Goal: Find specific page/section: Find specific page/section

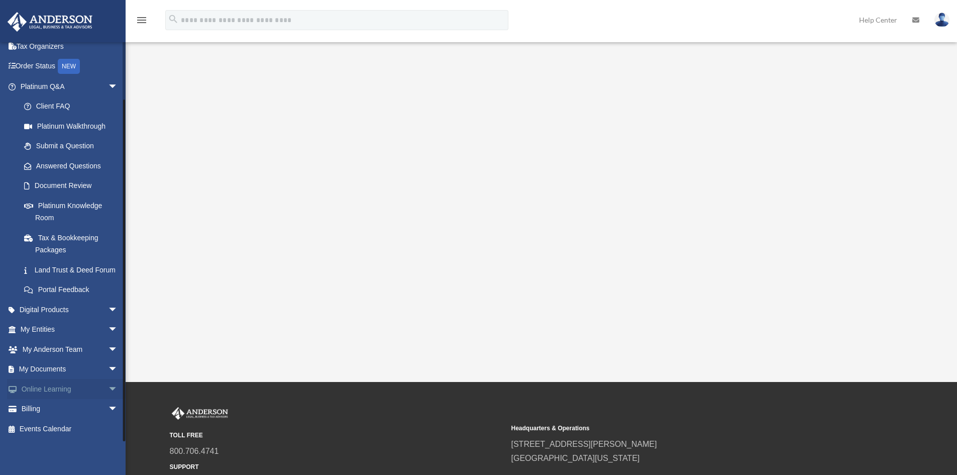
scroll to position [101, 0]
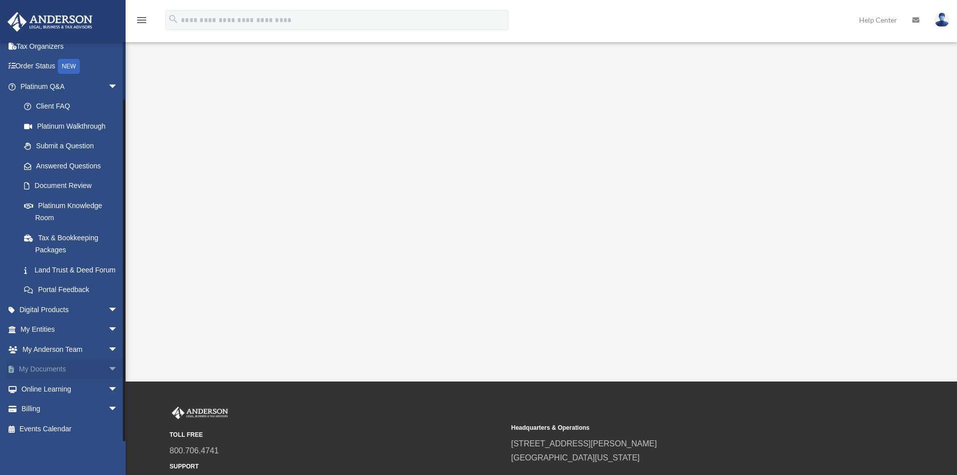
click at [60, 372] on link "My Documents arrow_drop_down" at bounding box center [70, 369] width 126 height 20
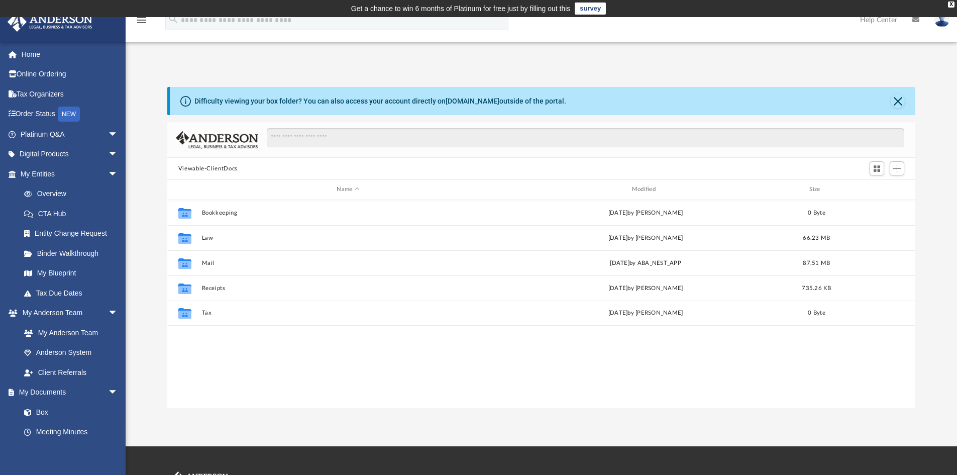
scroll to position [221, 741]
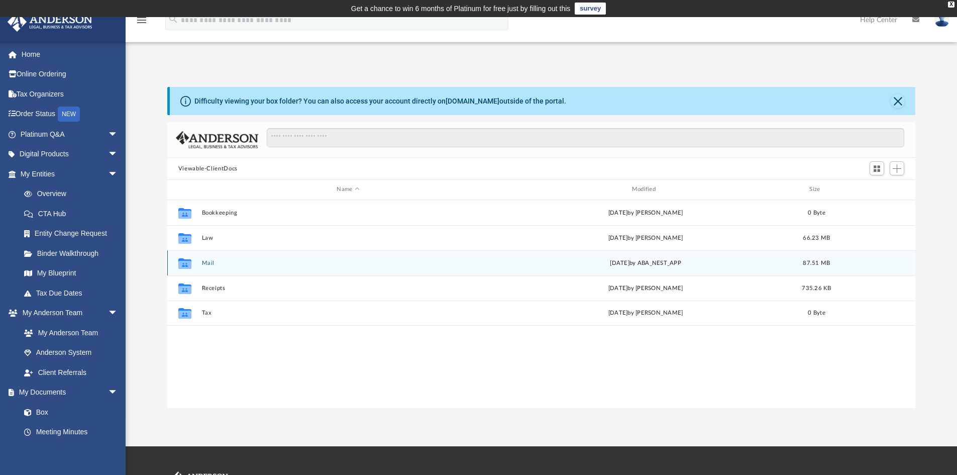
click at [197, 261] on div "Collaborated Folder" at bounding box center [184, 263] width 25 height 16
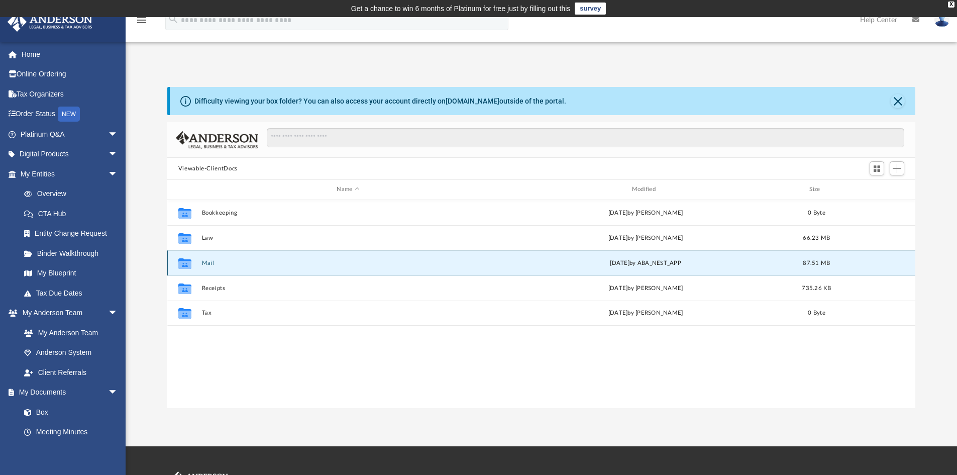
click at [187, 261] on icon "grid" at bounding box center [184, 264] width 13 height 8
click at [248, 262] on button "Mail" at bounding box center [348, 263] width 293 height 7
click at [184, 262] on icon "grid" at bounding box center [184, 264] width 13 height 8
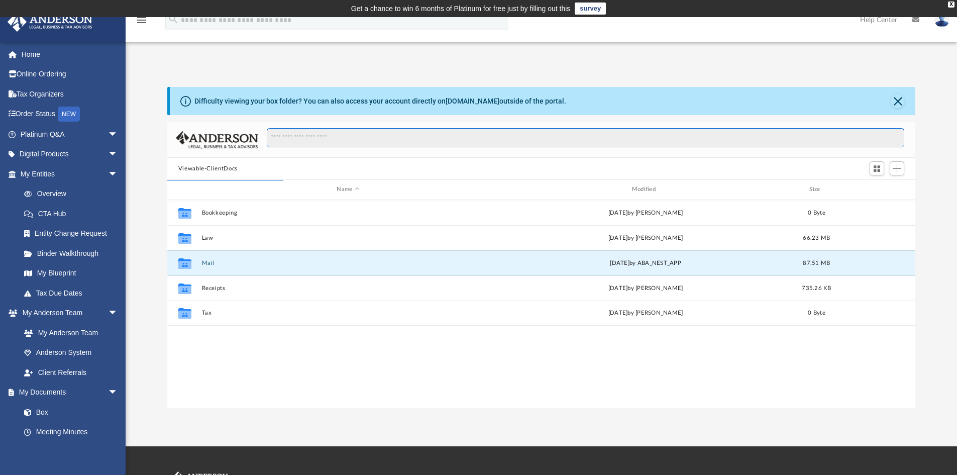
click at [296, 138] on input "Search files and folders" at bounding box center [586, 137] width 638 height 19
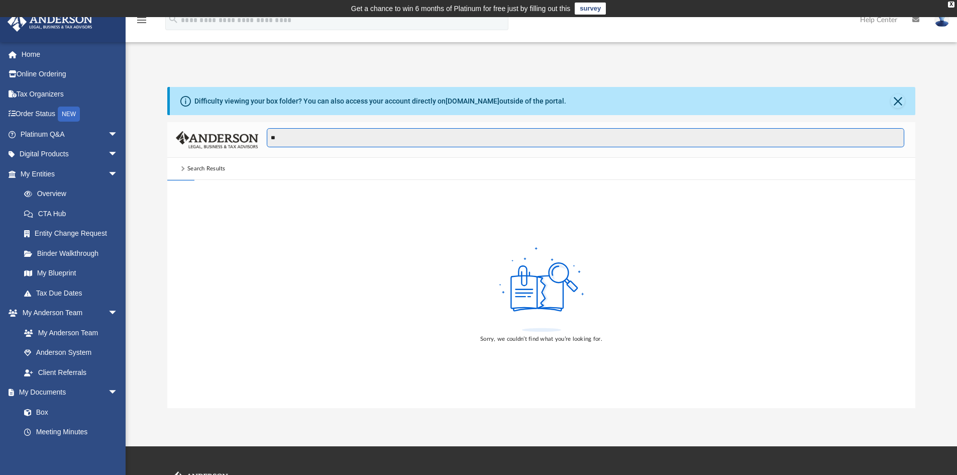
type input "*"
type input "****"
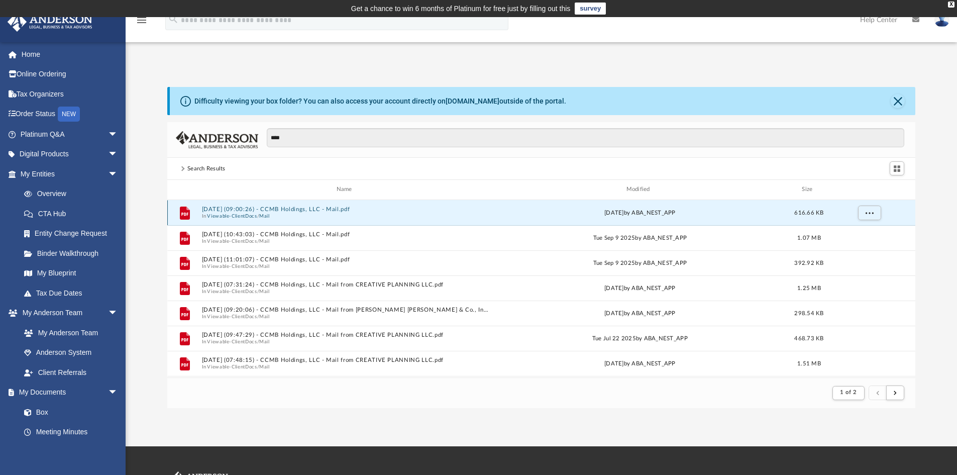
click at [300, 211] on button "2025.09.23 (09:00:26) - CCMB Holdings, LLC - Mail.pdf" at bounding box center [346, 209] width 289 height 7
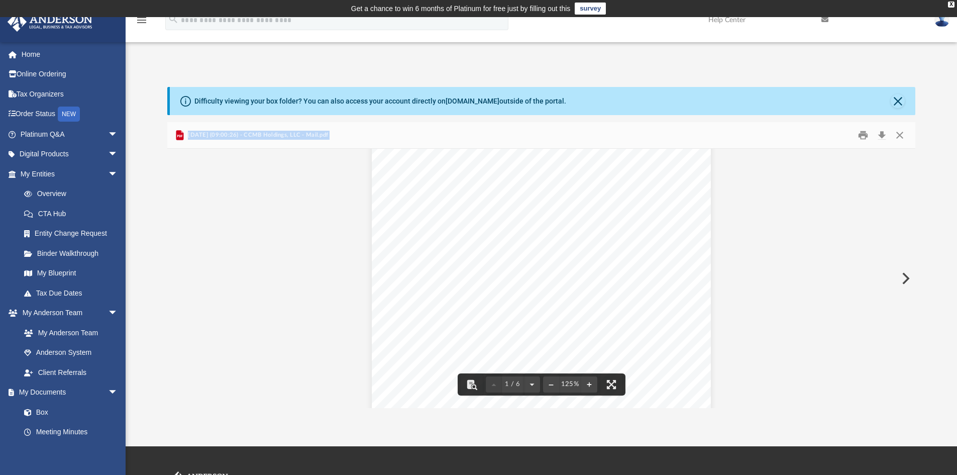
scroll to position [0, 0]
click at [902, 135] on button "Close" at bounding box center [900, 136] width 18 height 16
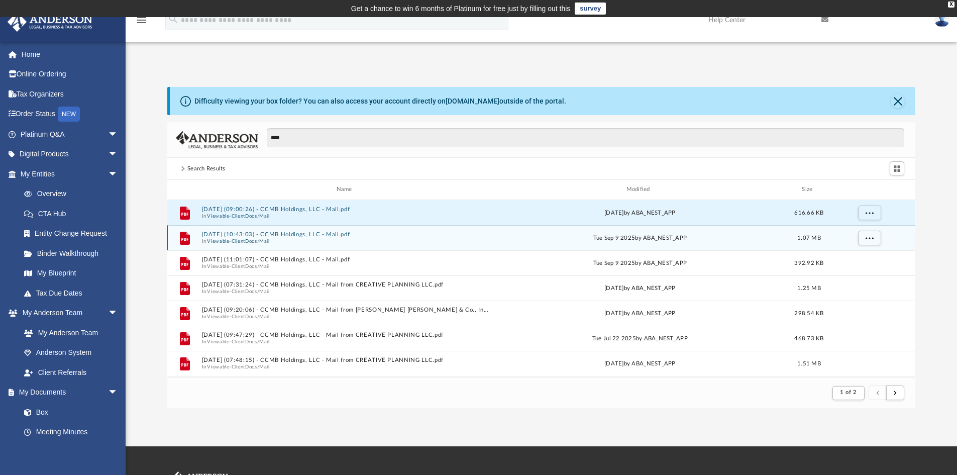
click at [320, 240] on span "In Viewable-ClientDocs / Mail" at bounding box center [346, 241] width 289 height 7
click at [321, 240] on span "In Viewable-ClientDocs / Mail" at bounding box center [346, 241] width 289 height 7
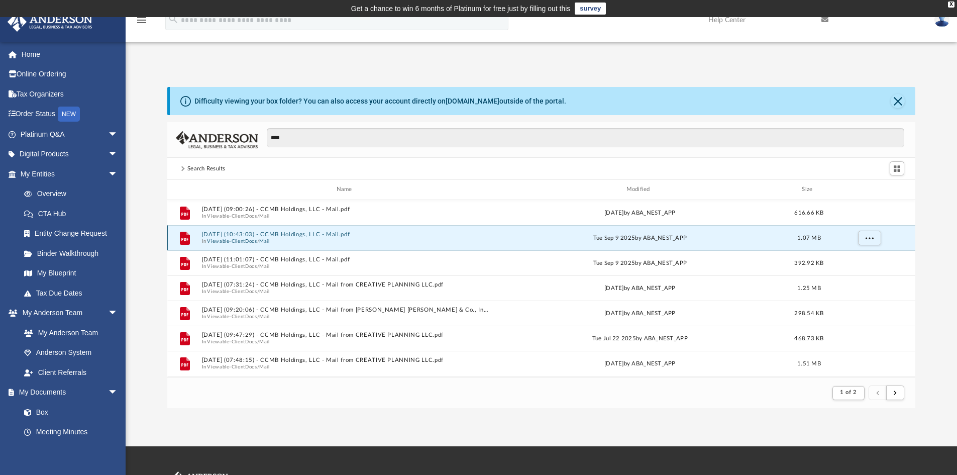
click at [252, 234] on button "2025.09.09 (10:43:03) - CCMB Holdings, LLC - Mail.pdf" at bounding box center [346, 234] width 289 height 7
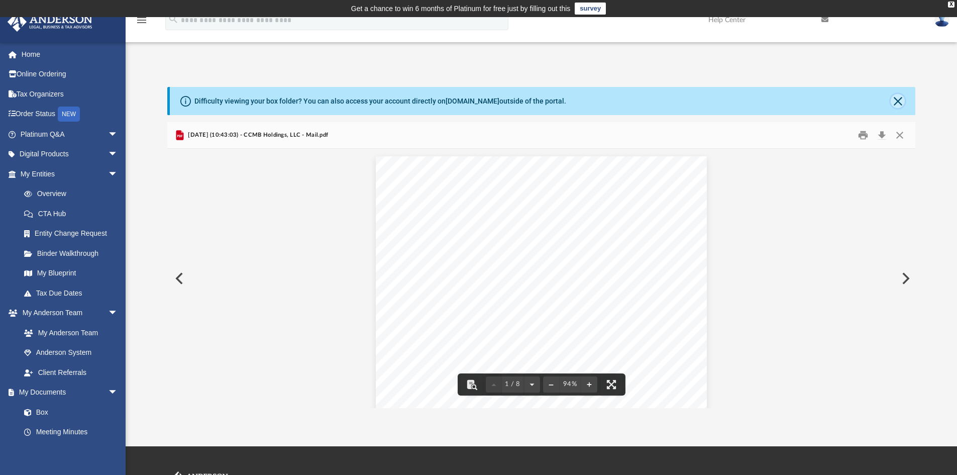
click at [901, 106] on button "Close" at bounding box center [898, 101] width 14 height 14
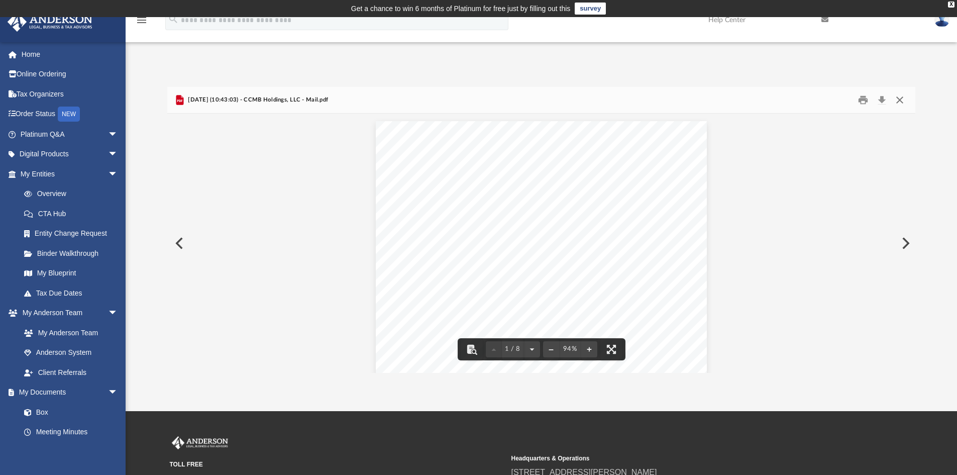
click at [906, 101] on button "Close" at bounding box center [900, 100] width 18 height 16
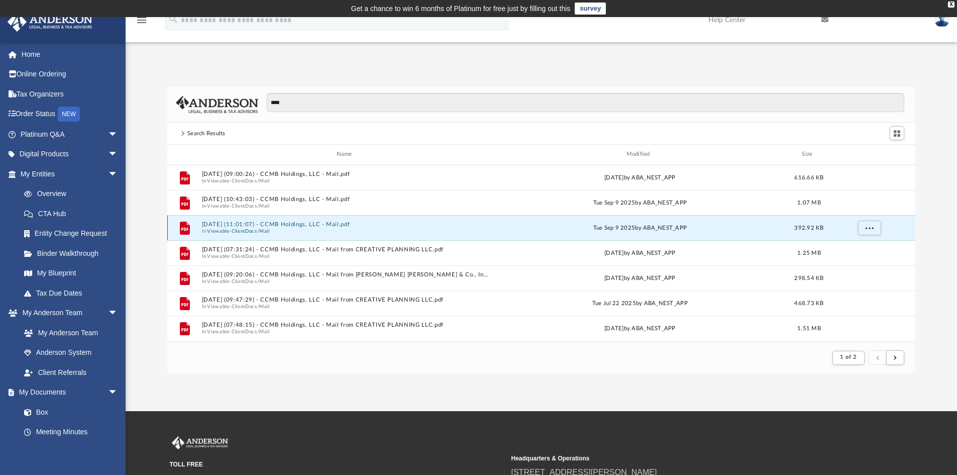
click at [341, 221] on button "2025.09.09 (11:01:07) - CCMB Holdings, LLC - Mail.pdf" at bounding box center [346, 224] width 289 height 7
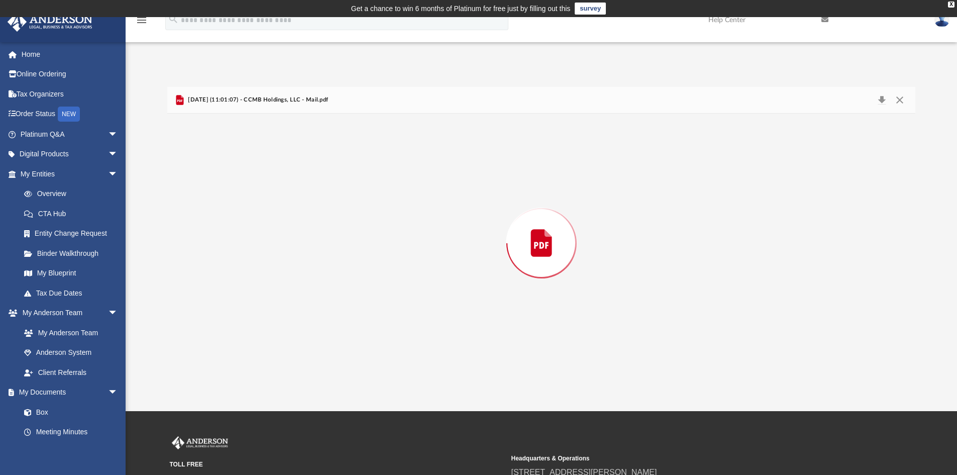
click at [342, 221] on div "Preview" at bounding box center [541, 243] width 749 height 259
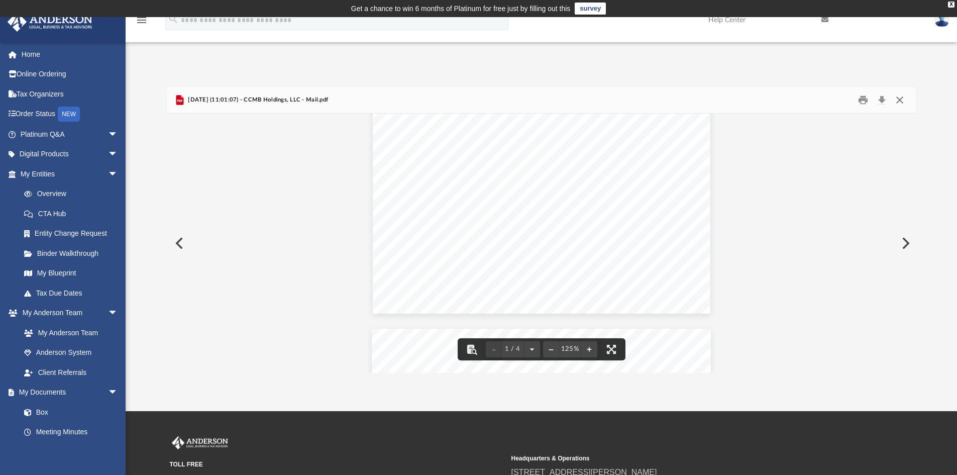
click at [899, 100] on button "Close" at bounding box center [900, 100] width 18 height 16
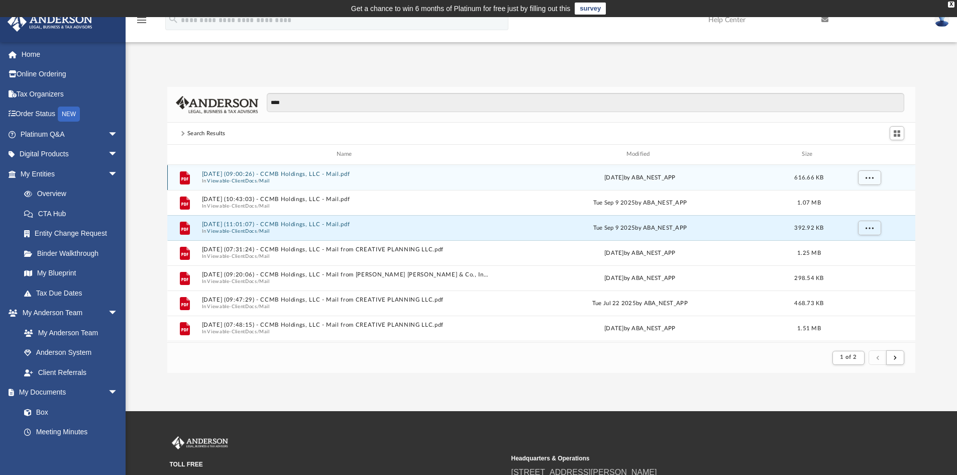
click at [265, 176] on button "2025.09.23 (09:00:26) - CCMB Holdings, LLC - Mail.pdf" at bounding box center [346, 174] width 289 height 7
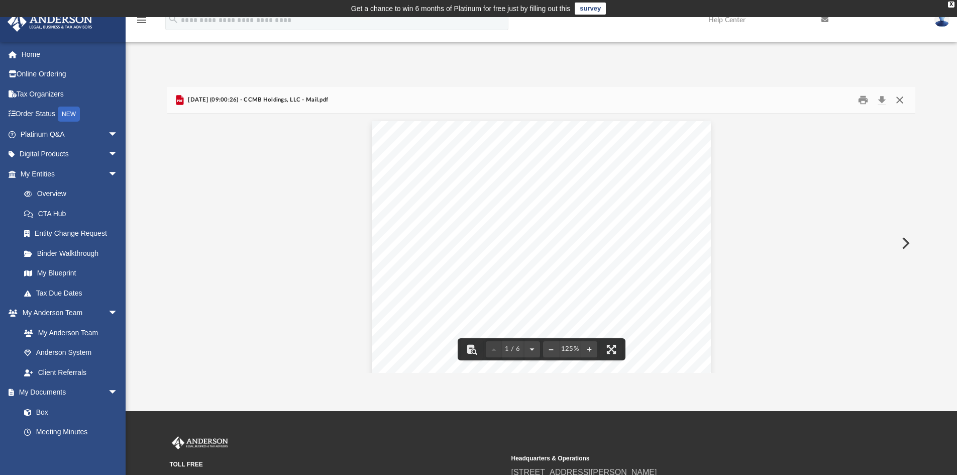
click at [904, 101] on button "Close" at bounding box center [900, 100] width 18 height 16
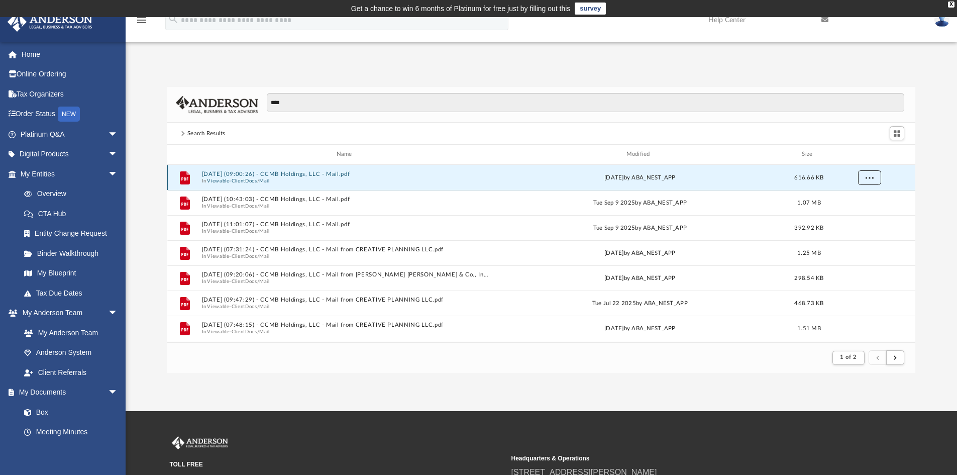
click at [869, 178] on span "More options" at bounding box center [869, 177] width 8 height 6
drag, startPoint x: 870, startPoint y: 179, endPoint x: 521, endPoint y: 181, distance: 349.3
click at [521, 181] on div "Tue Sep 23 2025 by ABA_NEST_APP" at bounding box center [640, 177] width 289 height 9
click at [273, 172] on button "2025.09.23 (09:00:26) - CCMB Holdings, LLC - Mail.pdf" at bounding box center [346, 174] width 289 height 7
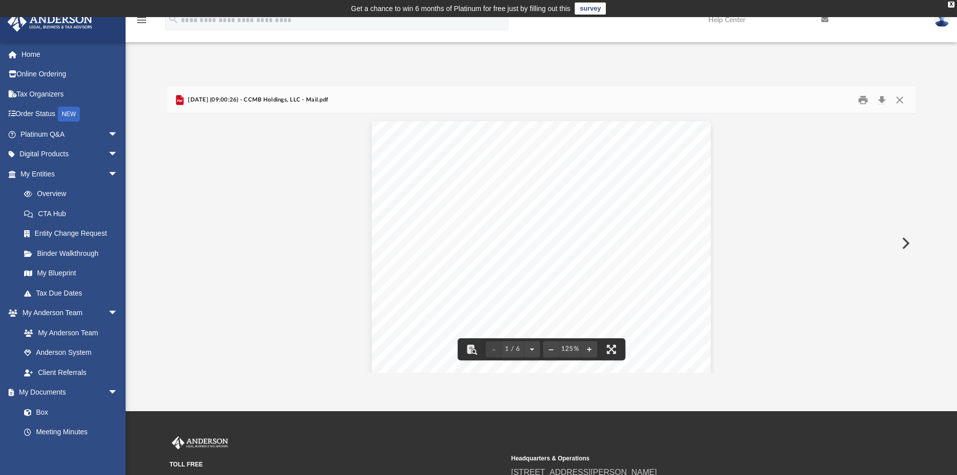
click at [906, 239] on button "Preview" at bounding box center [905, 243] width 22 height 28
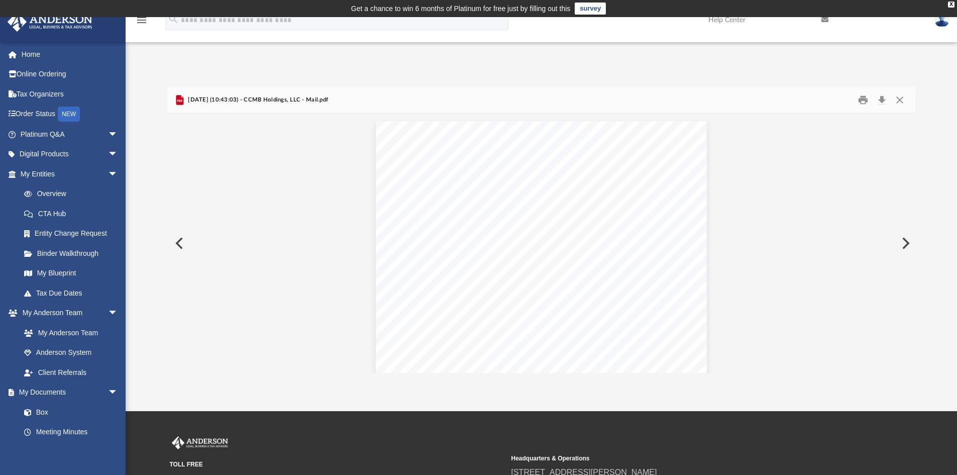
click at [904, 239] on button "Preview" at bounding box center [905, 243] width 22 height 28
click at [902, 238] on button "Preview" at bounding box center [905, 243] width 22 height 28
click at [901, 238] on button "Preview" at bounding box center [905, 243] width 22 height 28
click at [899, 237] on button "Preview" at bounding box center [905, 243] width 22 height 28
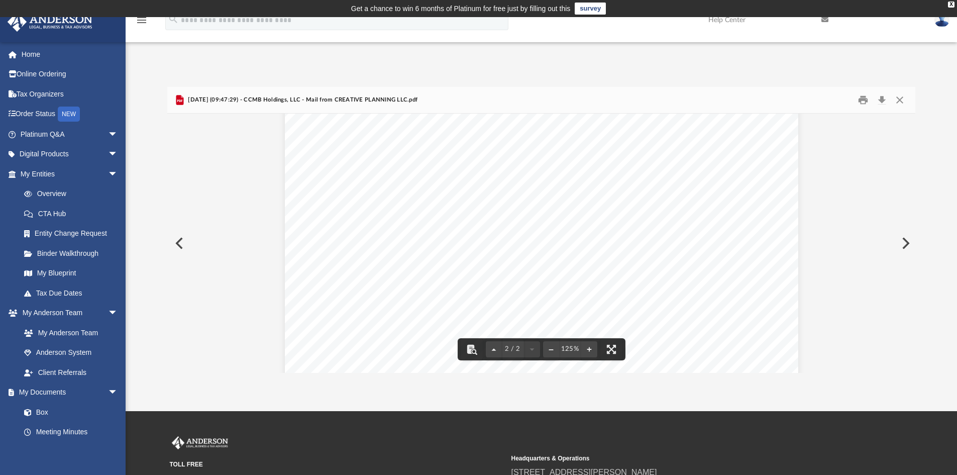
scroll to position [804, 0]
click at [904, 243] on button "Preview" at bounding box center [905, 243] width 22 height 28
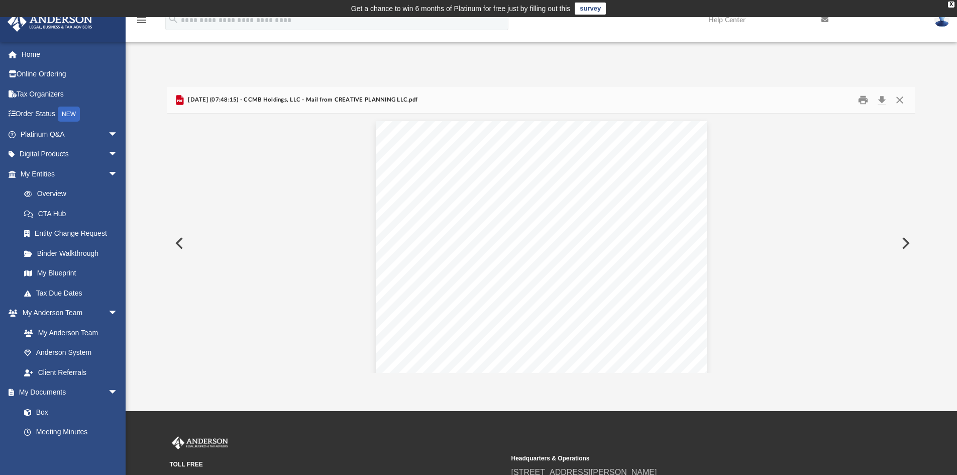
click at [899, 240] on button "Preview" at bounding box center [905, 243] width 22 height 28
click at [61, 268] on link "My Blueprint" at bounding box center [73, 273] width 119 height 20
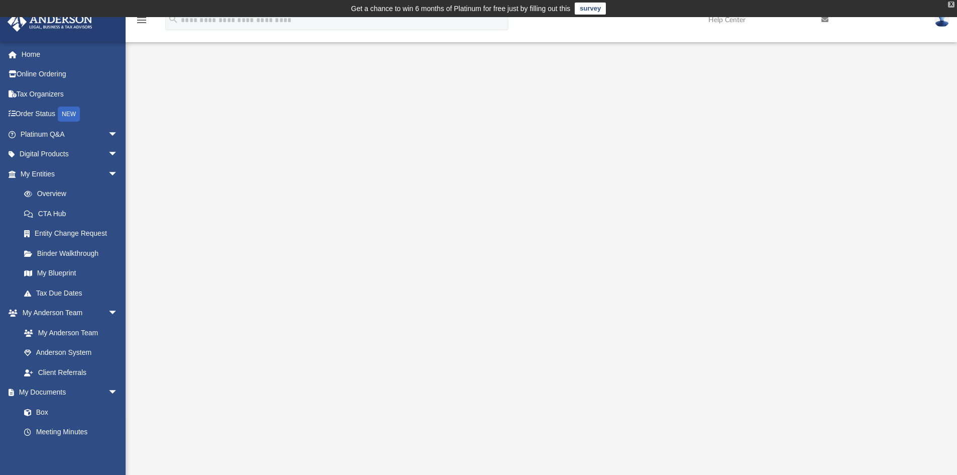
click at [953, 3] on div "X" at bounding box center [951, 5] width 7 height 6
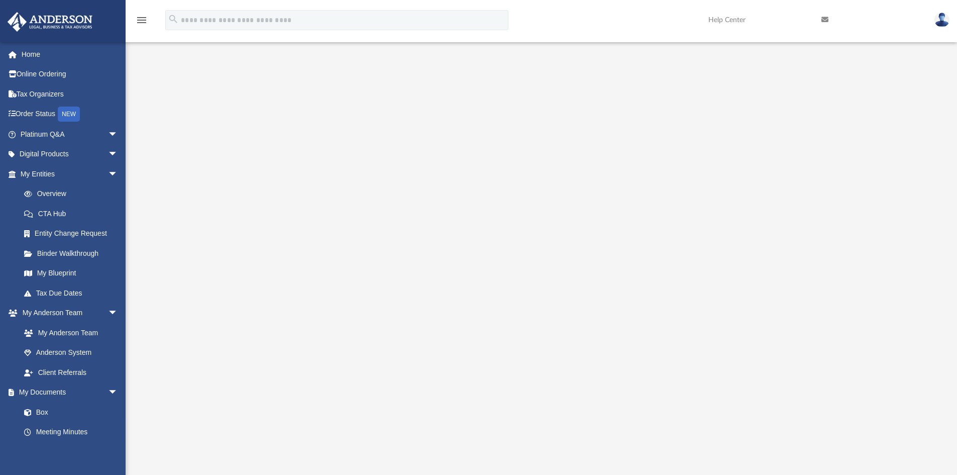
click at [727, 18] on link "Help Center" at bounding box center [757, 20] width 113 height 40
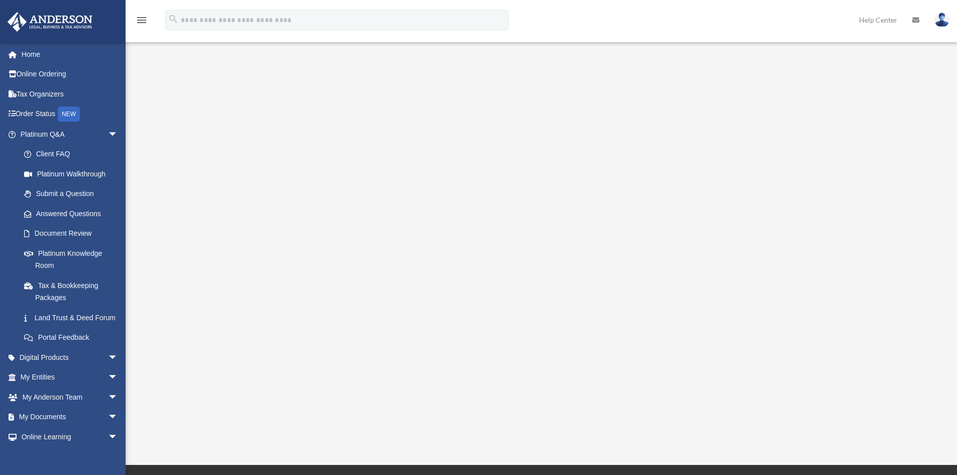
click at [687, 394] on div "<span data-mce-type="bookmark" style="display: inline-block; width: 0px; overfl…" at bounding box center [540, 241] width 751 height 347
click at [706, 426] on div "Platinum Walkthrough date_range Published on Last updated January 6, 2025 July …" at bounding box center [540, 241] width 751 height 371
click at [193, 166] on div "<span data-mce-type="bookmark" style="display: inline-block; width: 0px; overfl…" at bounding box center [540, 241] width 751 height 347
click at [710, 421] on div "Platinum Walkthrough date_range Published on Last updated January 6, 2025 July …" at bounding box center [540, 241] width 751 height 371
click at [625, 429] on div "Platinum Walkthrough kinan@kinanbeck.com Sign Out kinan@kinanbeck.com Home Onli…" at bounding box center [478, 232] width 957 height 465
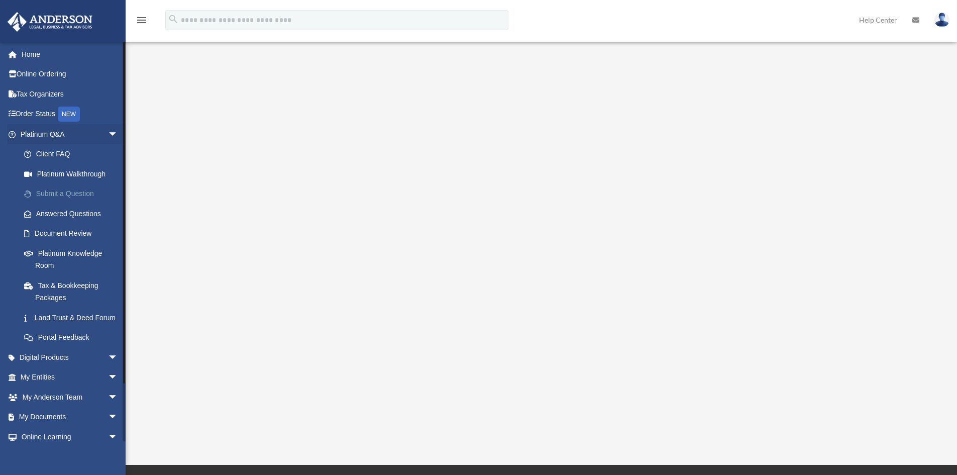
click at [69, 191] on link "Submit a Question" at bounding box center [73, 194] width 119 height 20
click at [65, 192] on link "Submit a Question" at bounding box center [73, 194] width 119 height 20
click at [36, 61] on link "Home" at bounding box center [70, 54] width 126 height 20
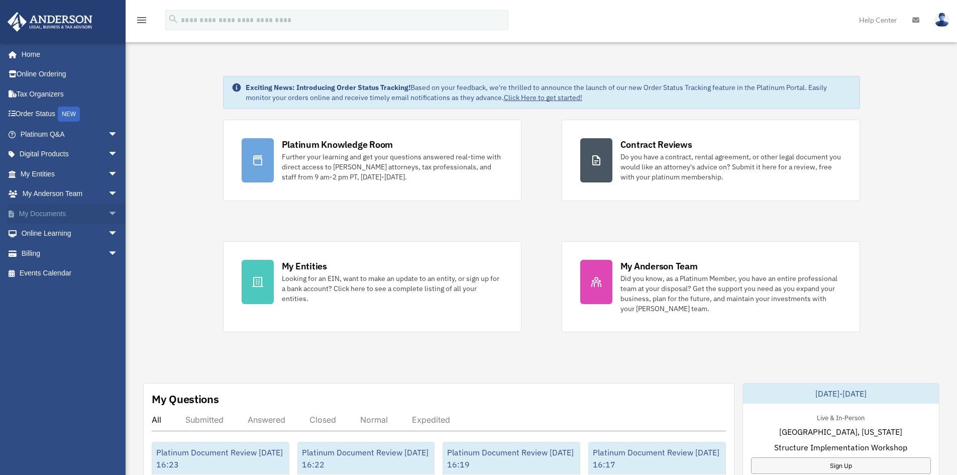
click at [90, 212] on link "My Documents arrow_drop_down" at bounding box center [70, 214] width 126 height 20
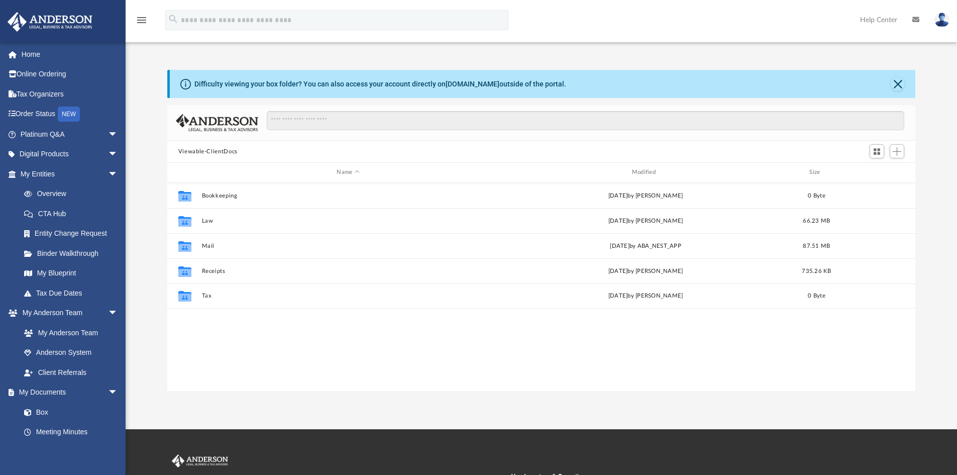
scroll to position [221, 741]
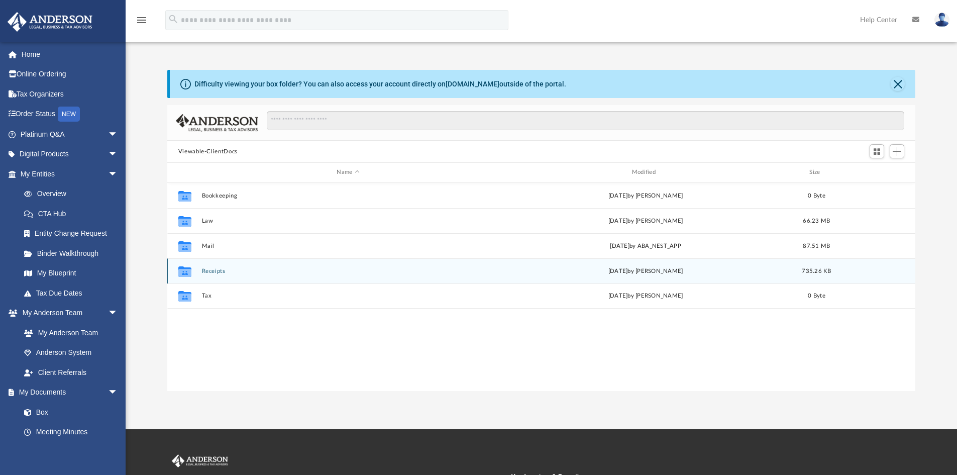
click at [184, 273] on icon "grid" at bounding box center [184, 272] width 13 height 8
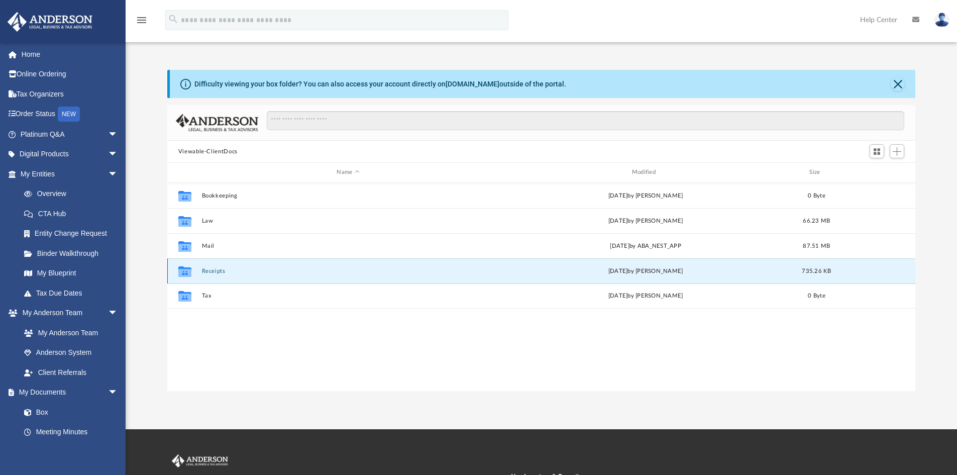
click at [208, 269] on button "Receipts" at bounding box center [348, 271] width 293 height 7
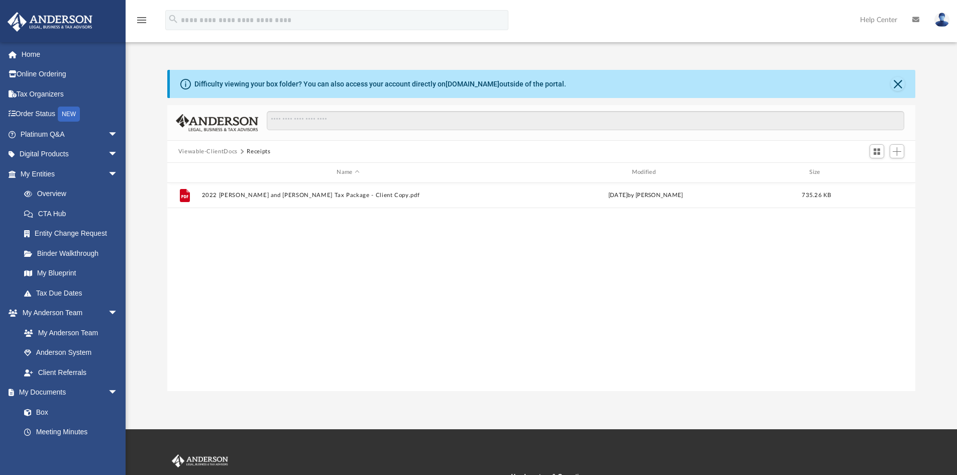
click at [210, 151] on button "Viewable-ClientDocs" at bounding box center [207, 151] width 59 height 9
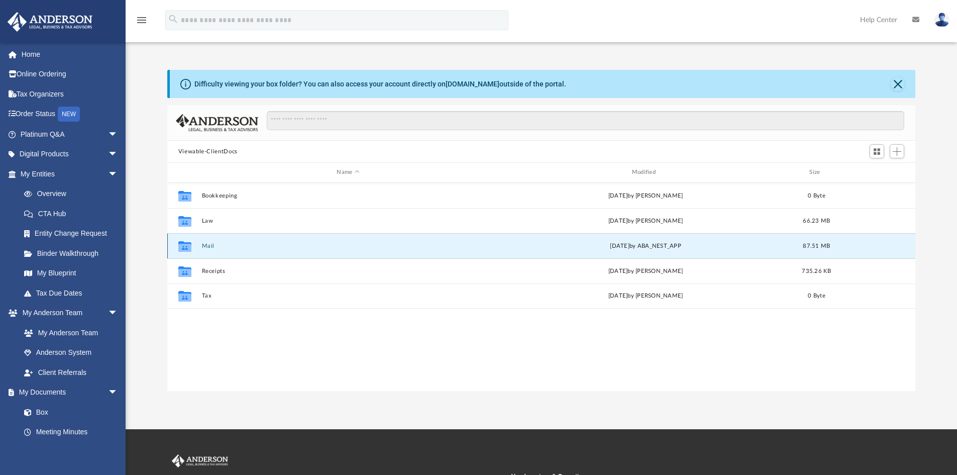
click at [204, 246] on button "Mail" at bounding box center [348, 246] width 293 height 7
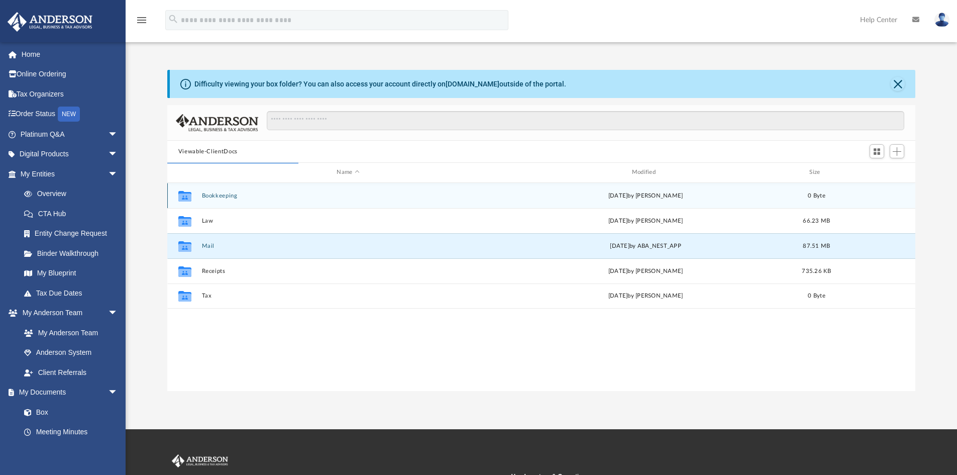
scroll to position [190, 741]
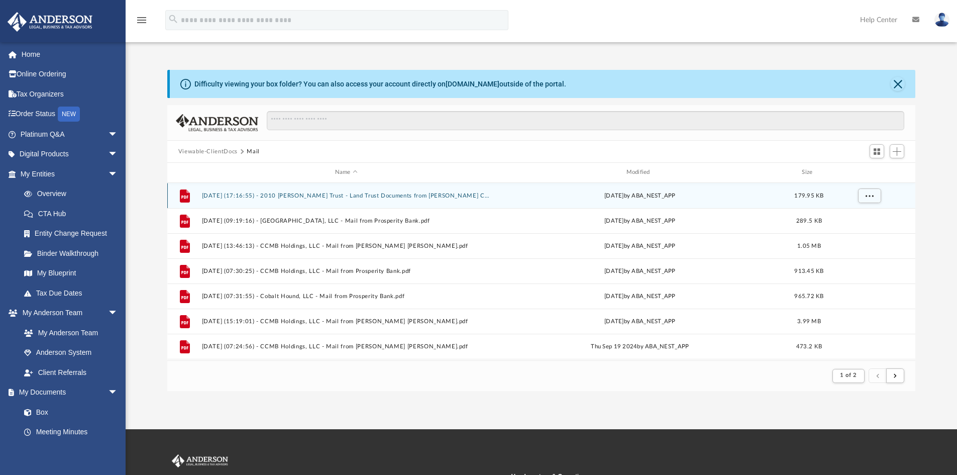
click at [468, 199] on button "2024.08.16 (17:16:55) - 2010 Ashby Trust - Land Trust Documents from Travis Cen…" at bounding box center [346, 195] width 289 height 7
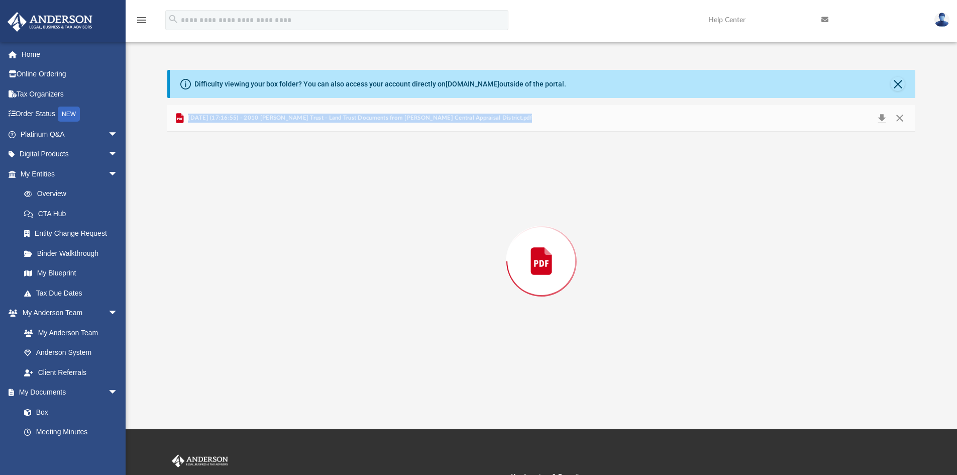
click at [468, 199] on div "Preview" at bounding box center [541, 261] width 749 height 259
click at [909, 262] on button "Preview" at bounding box center [905, 261] width 22 height 28
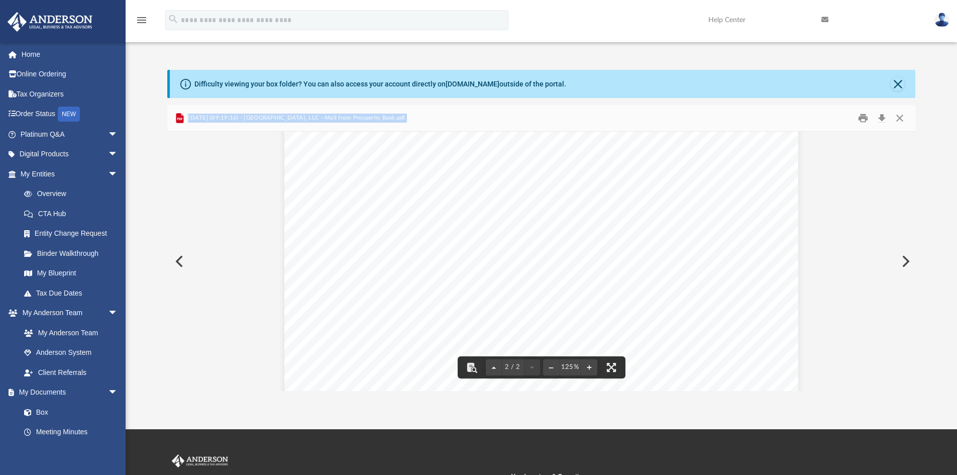
scroll to position [1097, 0]
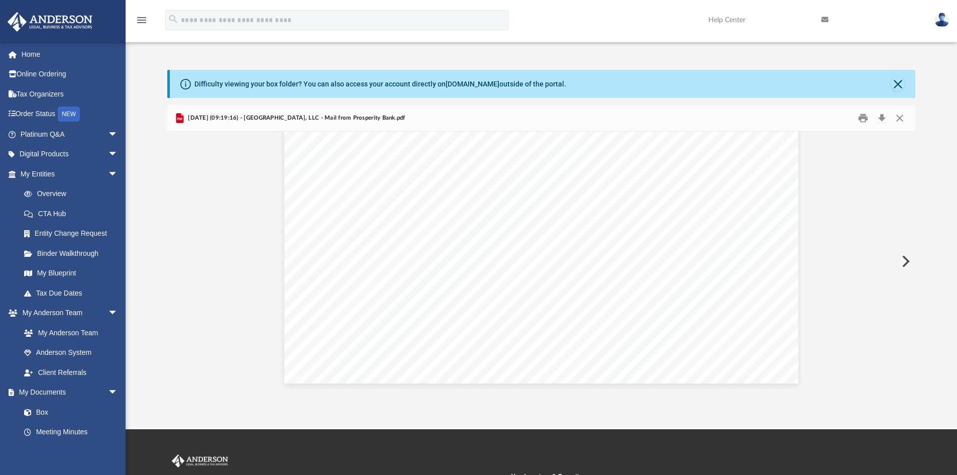
drag, startPoint x: 287, startPoint y: 119, endPoint x: 906, endPoint y: 261, distance: 634.7
click at [906, 261] on button "Preview" at bounding box center [905, 261] width 22 height 28
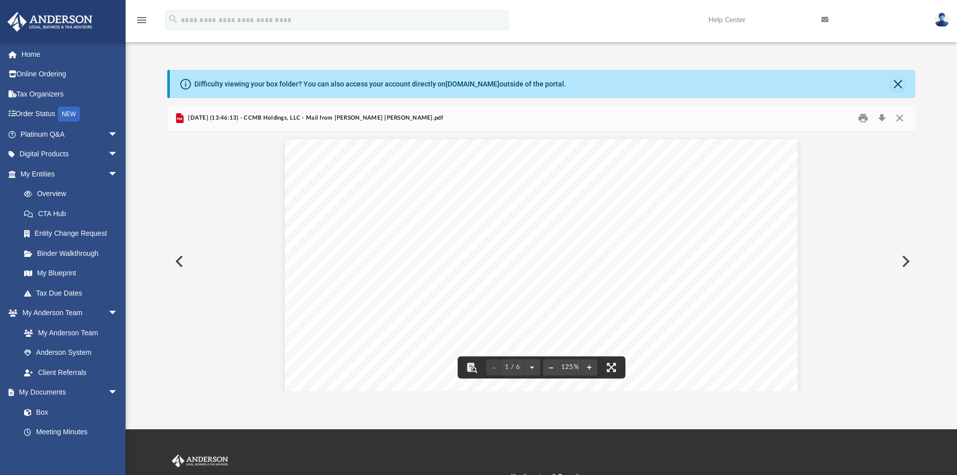
scroll to position [50, 0]
click at [908, 258] on button "Preview" at bounding box center [905, 261] width 22 height 28
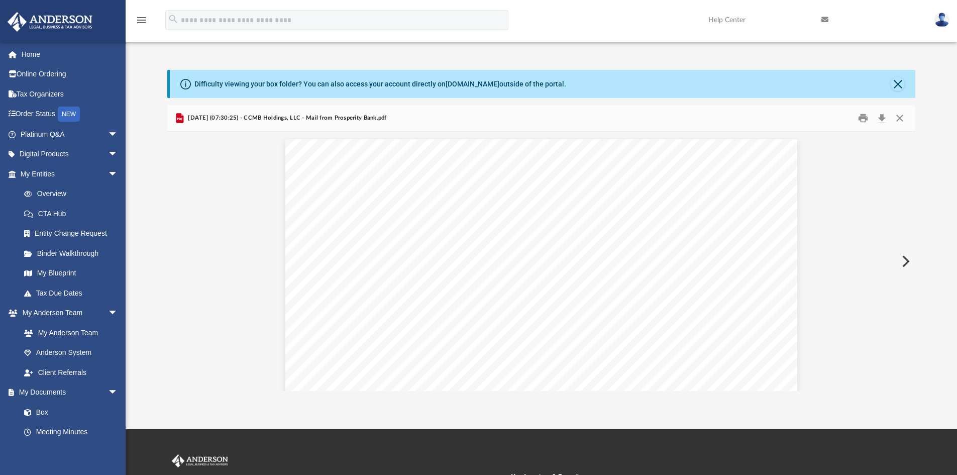
click at [908, 258] on button "Preview" at bounding box center [905, 261] width 22 height 28
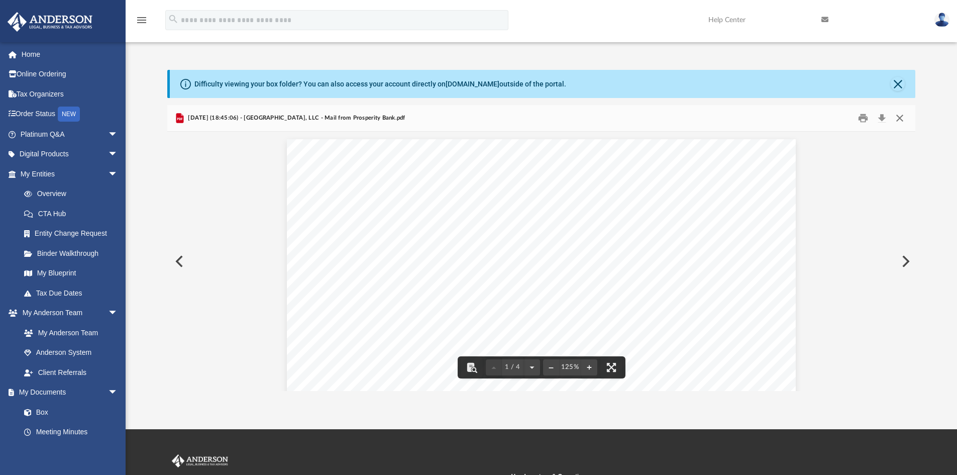
click at [897, 123] on button "Close" at bounding box center [900, 119] width 18 height 16
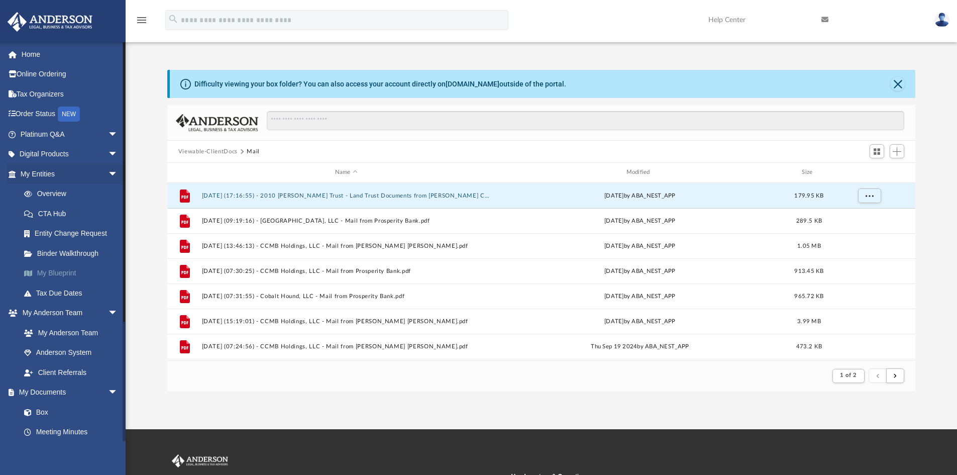
click at [46, 276] on link "My Blueprint" at bounding box center [73, 273] width 119 height 20
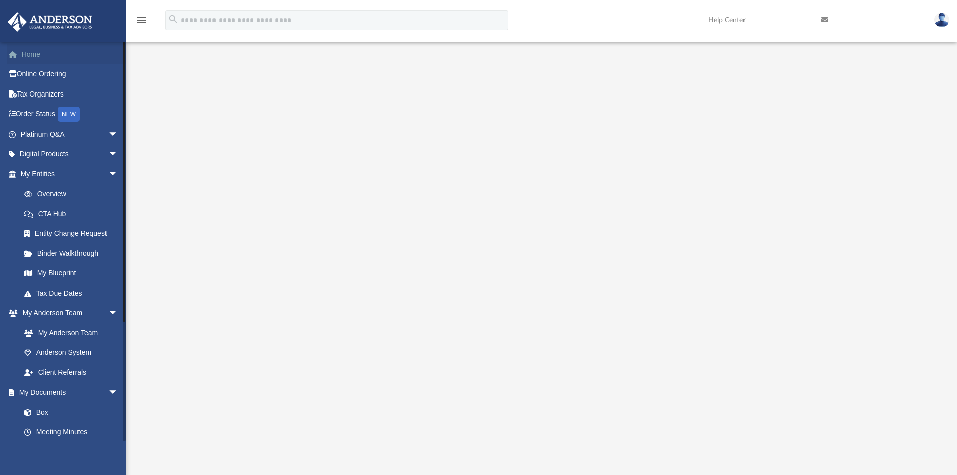
click at [47, 56] on link "Home" at bounding box center [70, 54] width 126 height 20
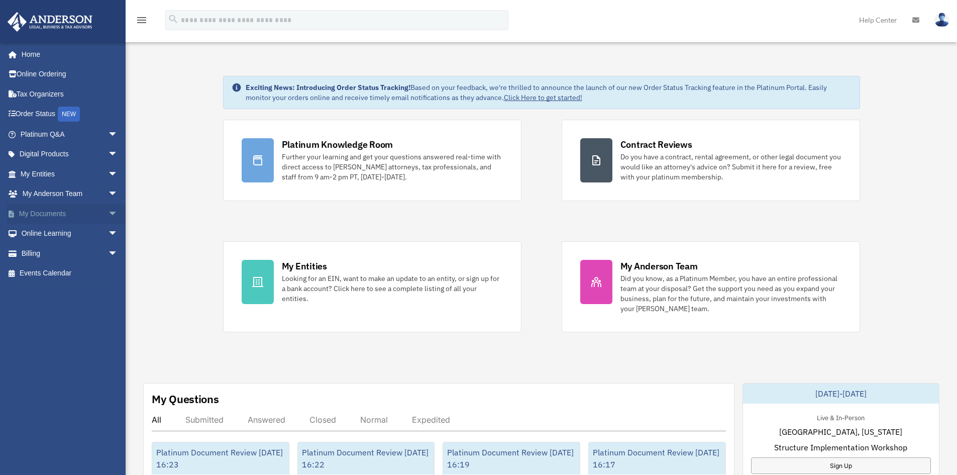
click at [58, 219] on link "My Documents arrow_drop_down" at bounding box center [70, 214] width 126 height 20
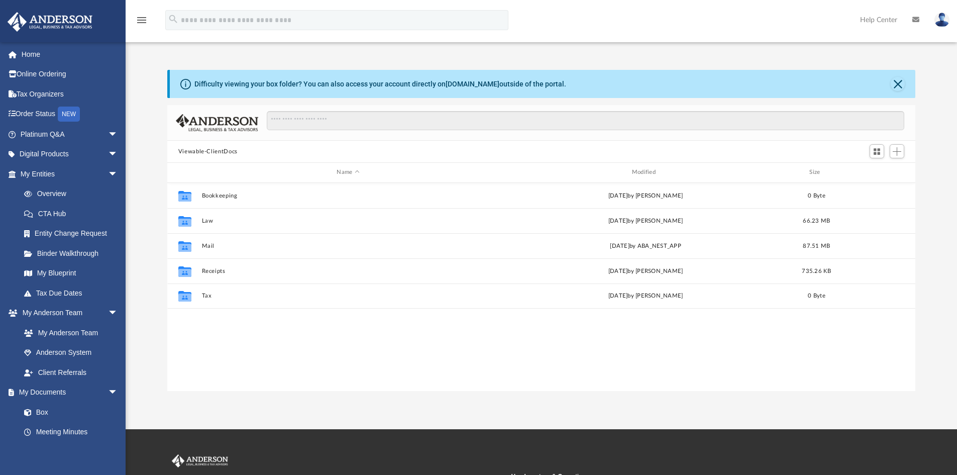
scroll to position [221, 741]
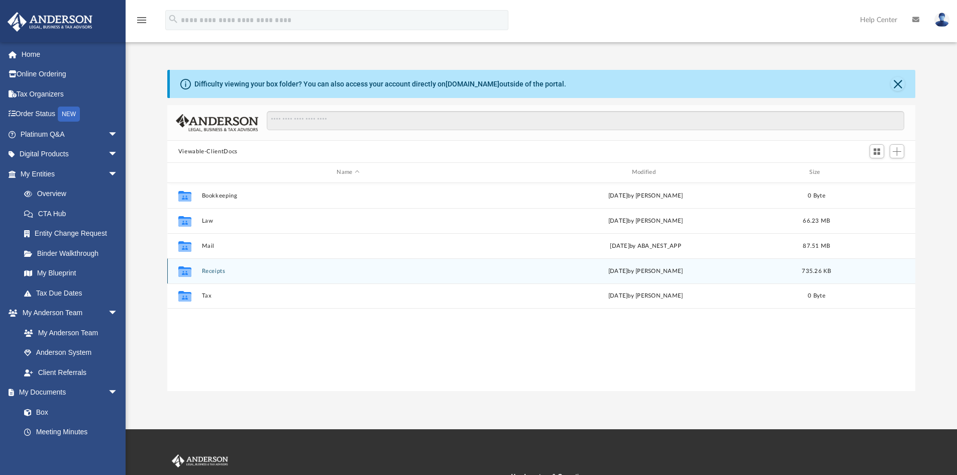
click at [217, 271] on button "Receipts" at bounding box center [348, 271] width 293 height 7
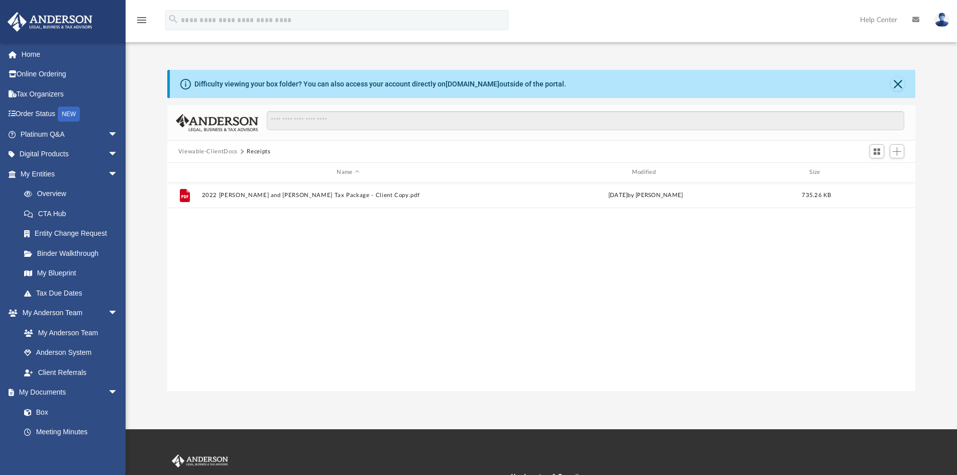
click at [213, 151] on button "Viewable-ClientDocs" at bounding box center [207, 151] width 59 height 9
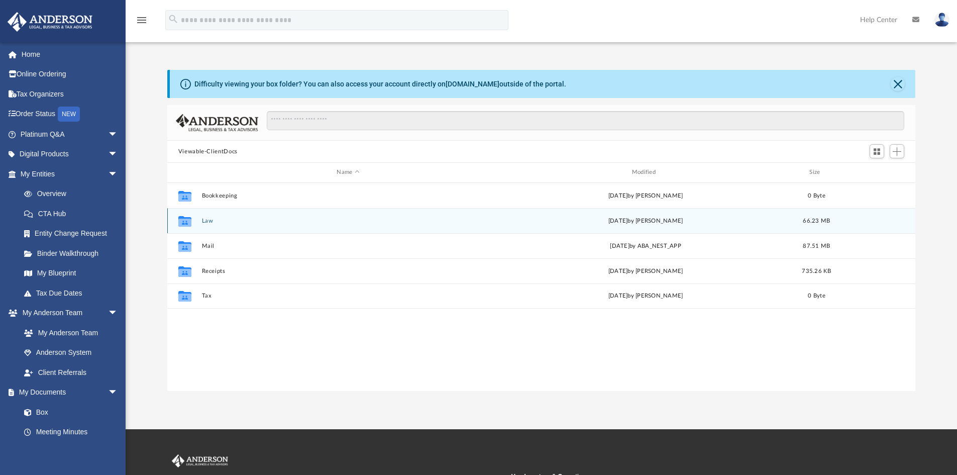
click at [209, 220] on button "Law" at bounding box center [348, 221] width 293 height 7
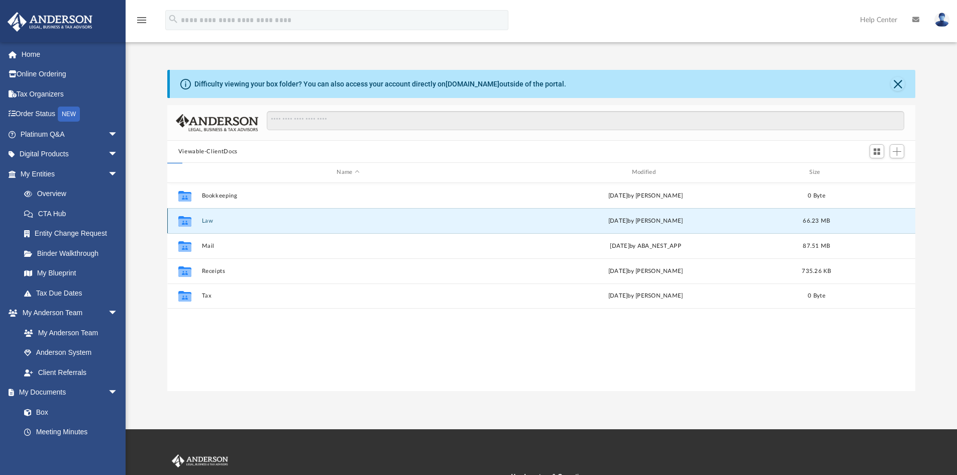
click at [209, 220] on button "Law" at bounding box center [348, 221] width 293 height 7
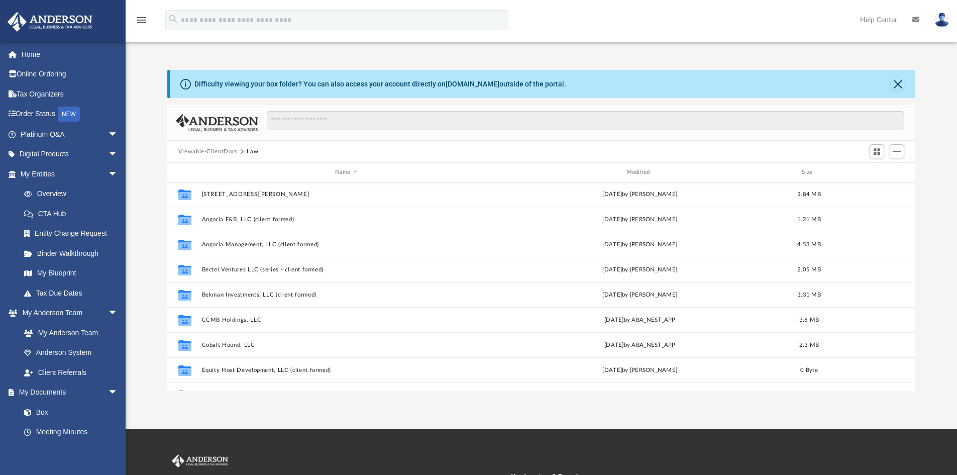
scroll to position [0, 0]
click at [213, 153] on button "Viewable-ClientDocs" at bounding box center [207, 151] width 59 height 9
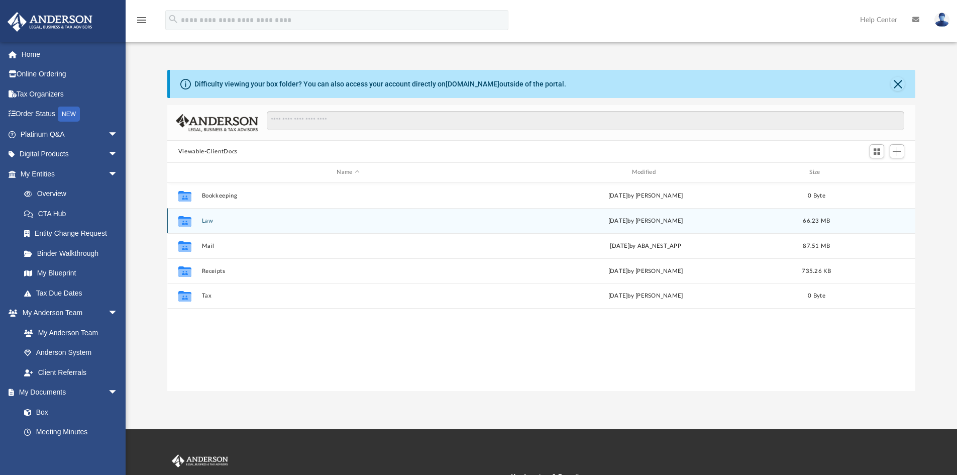
click at [211, 222] on button "Law" at bounding box center [348, 221] width 293 height 7
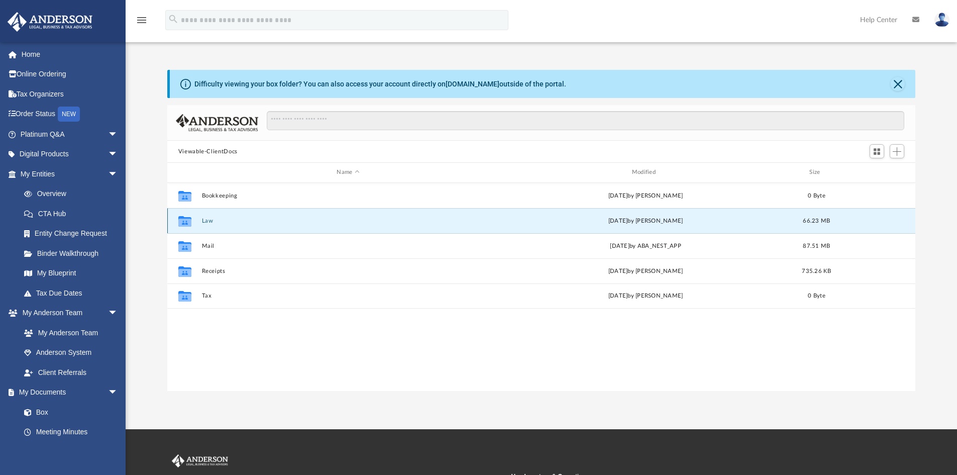
click at [211, 222] on button "Law" at bounding box center [348, 221] width 293 height 7
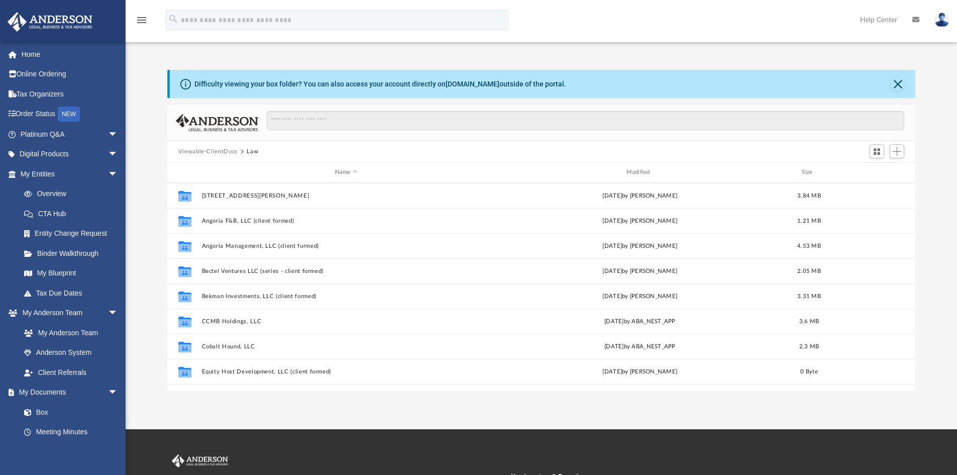
click at [205, 152] on button "Viewable-ClientDocs" at bounding box center [207, 151] width 59 height 9
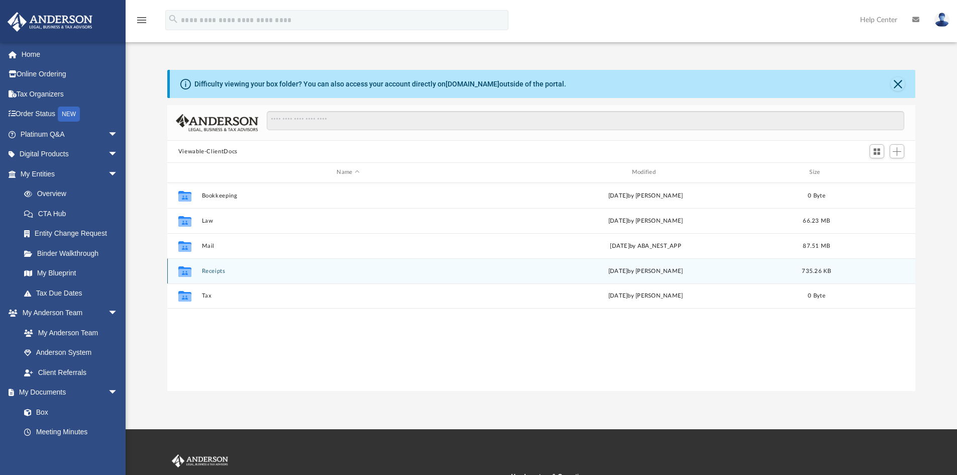
click at [208, 270] on button "Receipts" at bounding box center [348, 271] width 293 height 7
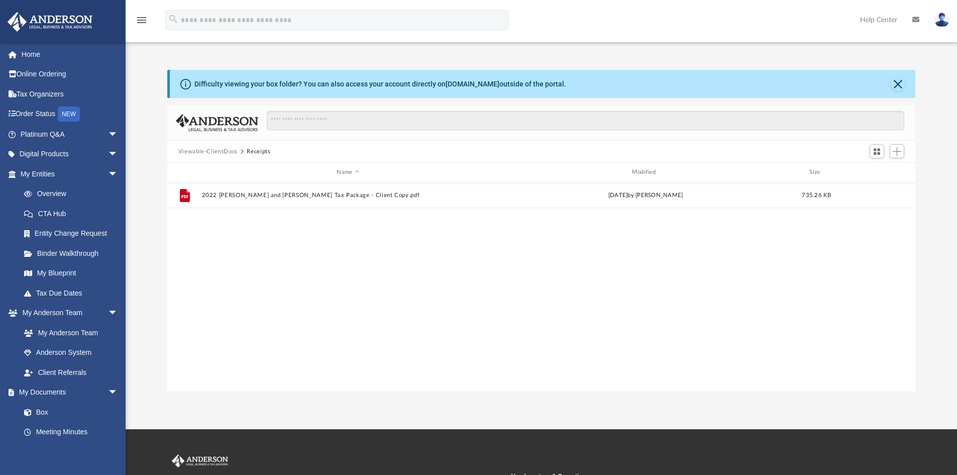
click at [214, 150] on button "Viewable-ClientDocs" at bounding box center [207, 151] width 59 height 9
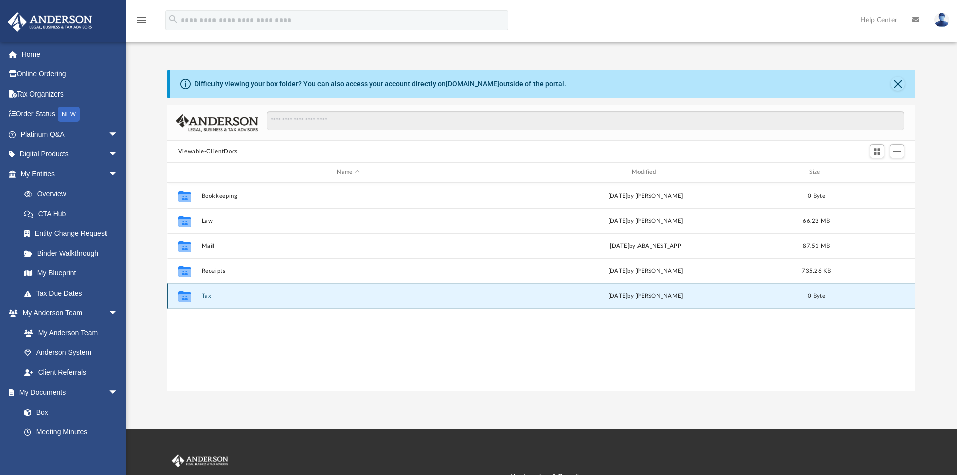
click at [210, 297] on button "Tax" at bounding box center [348, 295] width 293 height 7
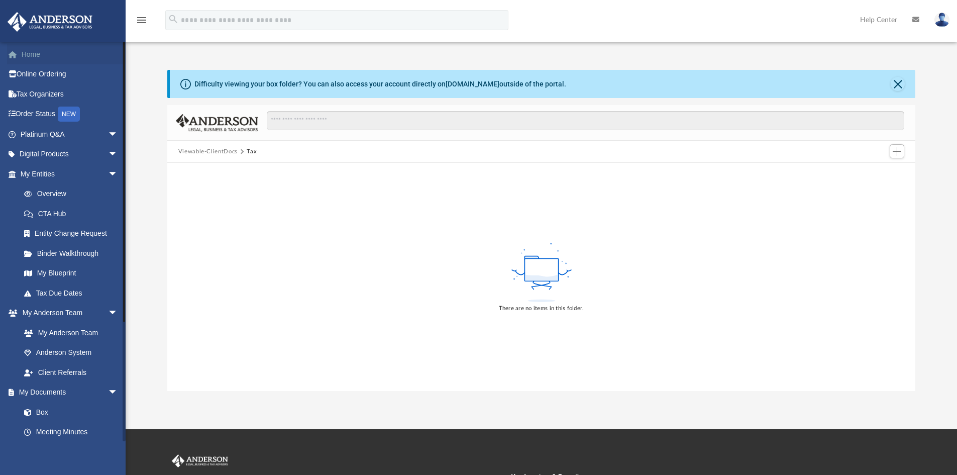
click at [42, 51] on link "Home" at bounding box center [70, 54] width 126 height 20
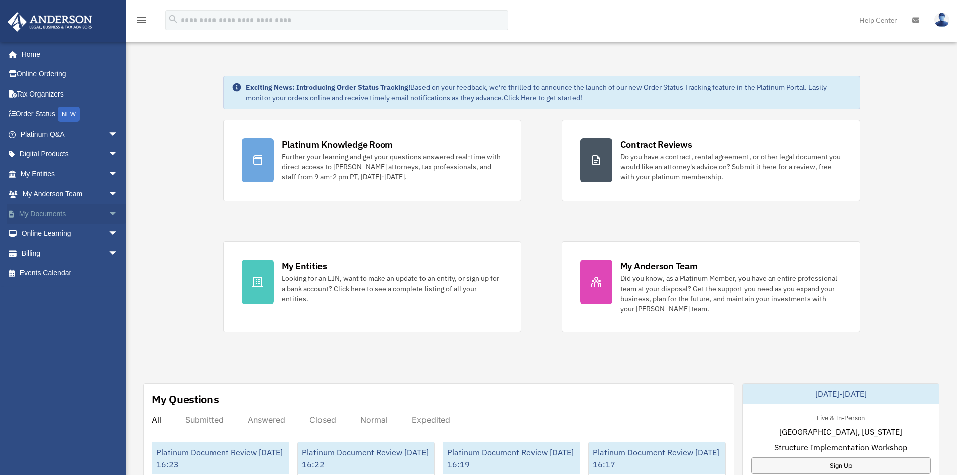
click at [48, 216] on link "My Documents arrow_drop_down" at bounding box center [70, 214] width 126 height 20
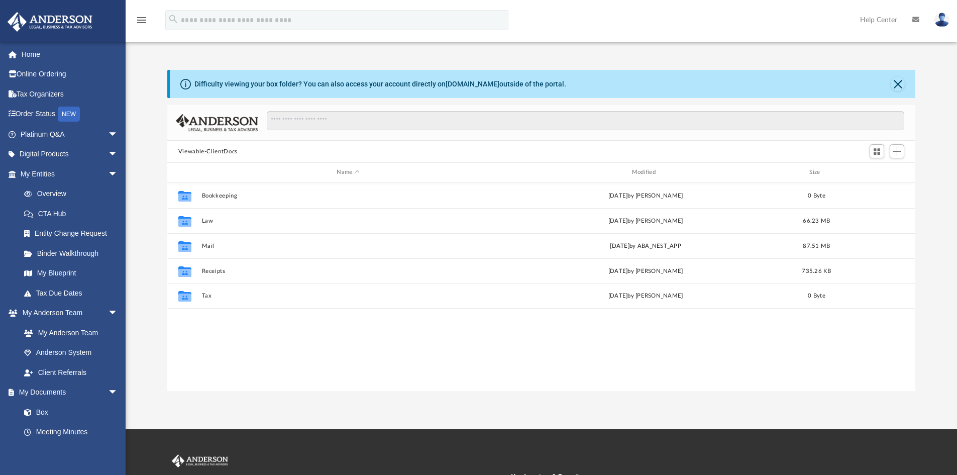
scroll to position [221, 741]
